Goal: Transaction & Acquisition: Purchase product/service

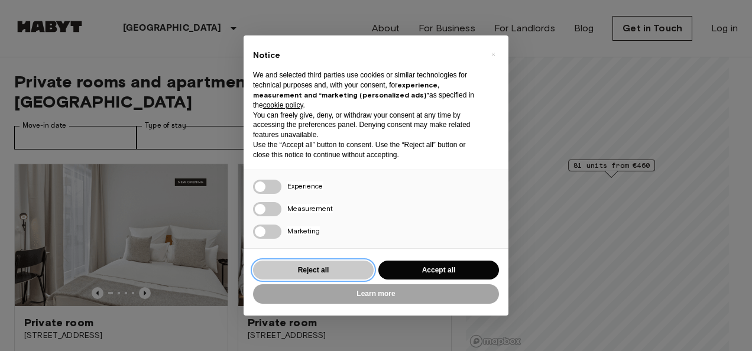
click at [331, 268] on button "Reject all" at bounding box center [313, 270] width 121 height 19
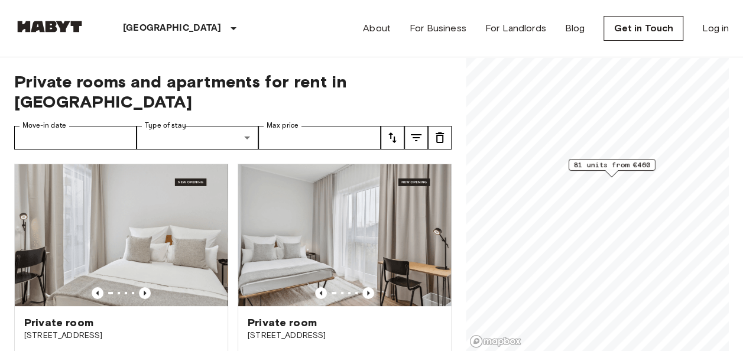
click at [139, 287] on icon "Previous image" at bounding box center [145, 293] width 12 height 12
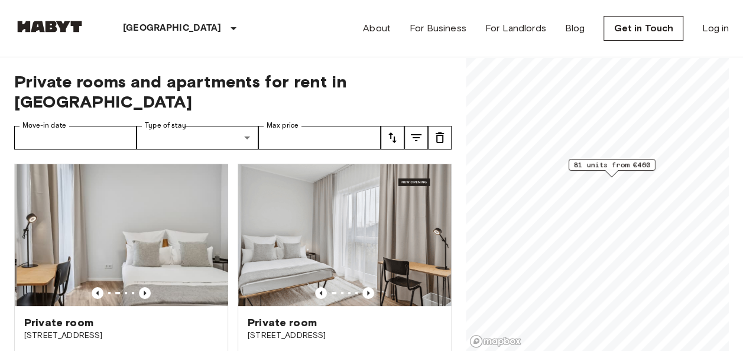
click at [139, 287] on icon "Previous image" at bounding box center [145, 293] width 12 height 12
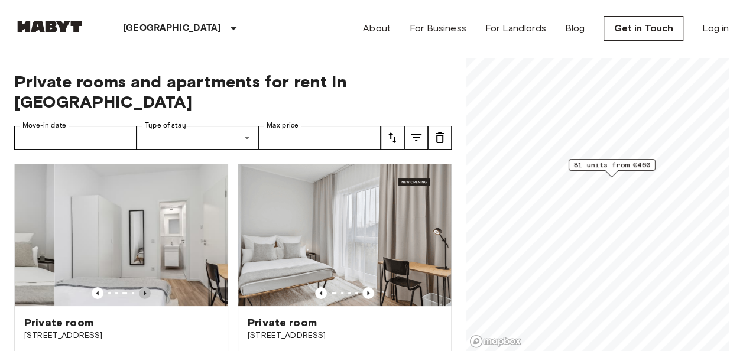
click at [139, 287] on icon "Previous image" at bounding box center [145, 293] width 12 height 12
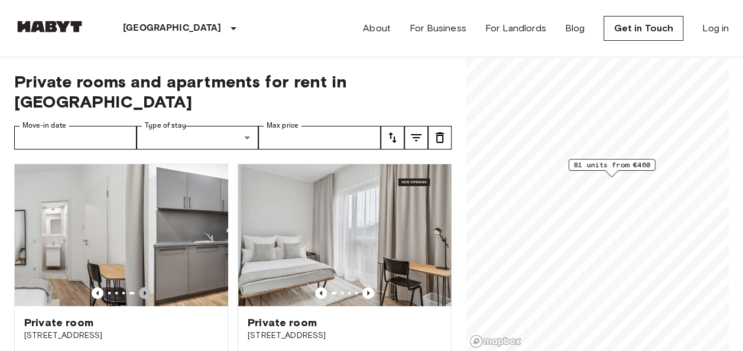
click at [139, 287] on icon "Previous image" at bounding box center [145, 293] width 12 height 12
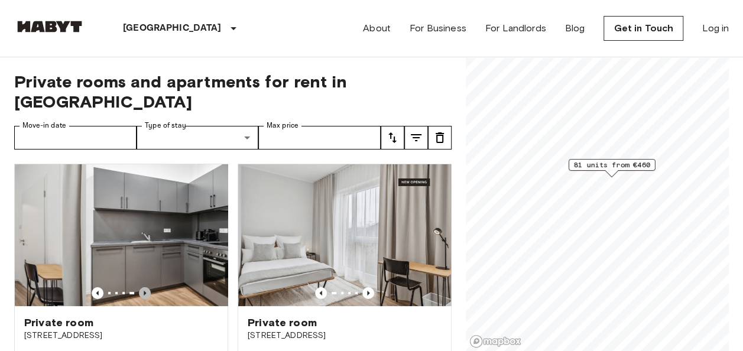
click at [139, 287] on icon "Previous image" at bounding box center [145, 293] width 12 height 12
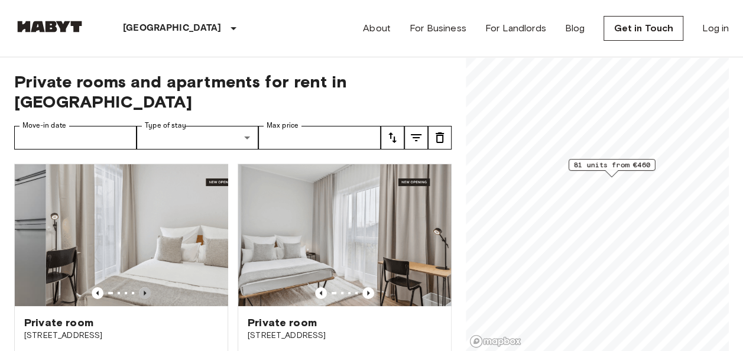
click at [139, 287] on icon "Previous image" at bounding box center [145, 293] width 12 height 12
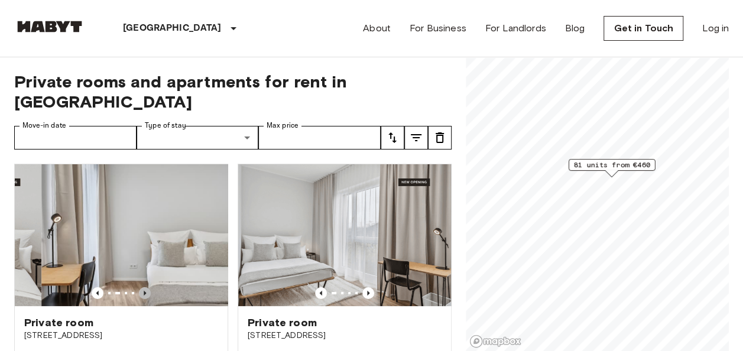
click at [139, 287] on icon "Previous image" at bounding box center [145, 293] width 12 height 12
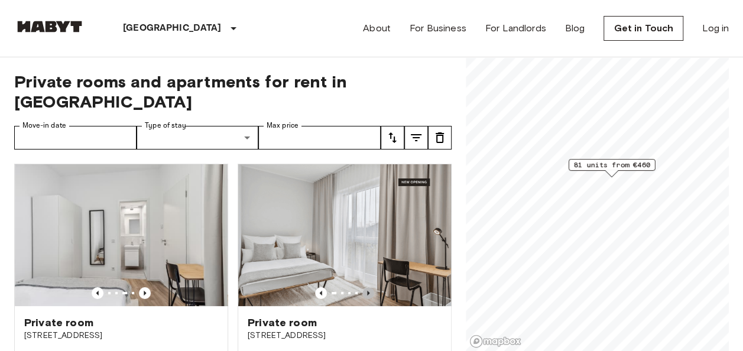
click at [367, 291] on icon "Previous image" at bounding box center [368, 293] width 2 height 5
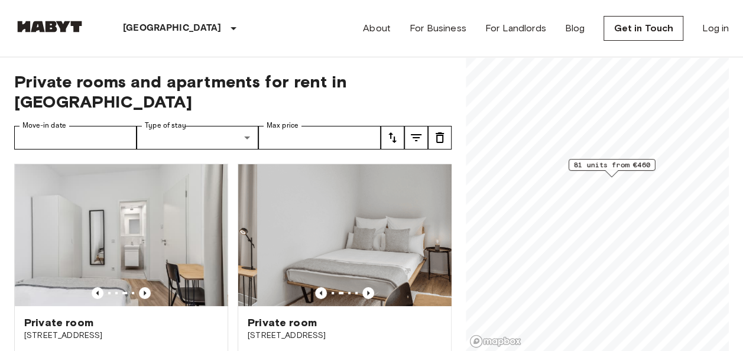
click at [367, 291] on icon "Previous image" at bounding box center [368, 293] width 2 height 5
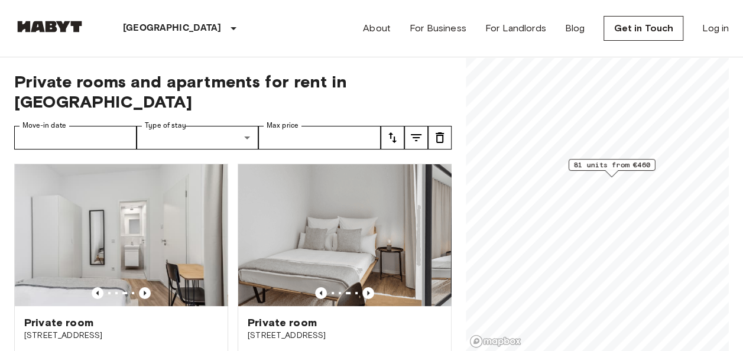
click at [367, 291] on icon "Previous image" at bounding box center [368, 293] width 2 height 5
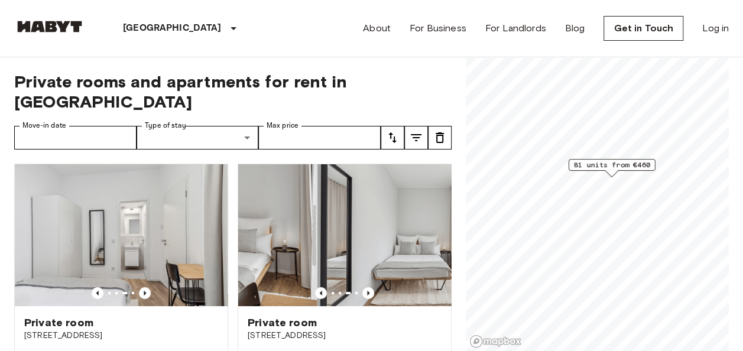
click at [367, 291] on icon "Previous image" at bounding box center [368, 293] width 2 height 5
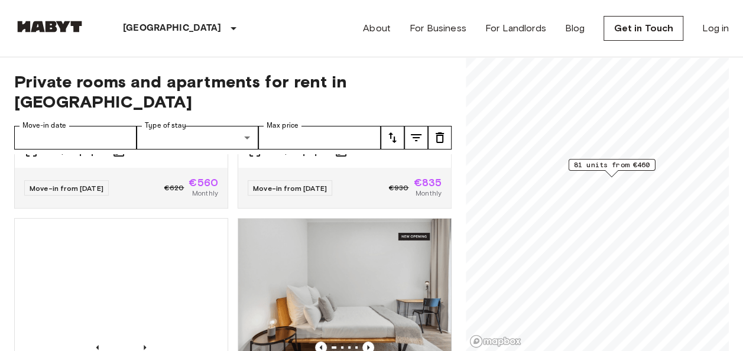
scroll to position [2486, 0]
